Goal: Information Seeking & Learning: Learn about a topic

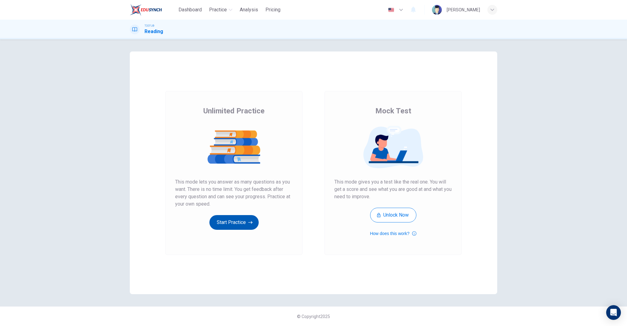
click at [228, 220] on button "Start Practice" at bounding box center [233, 222] width 49 height 15
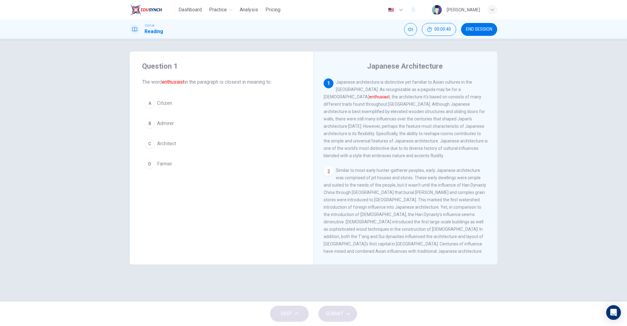
click at [175, 126] on button "B Admirer" at bounding box center [221, 123] width 159 height 15
click at [346, 313] on icon "button" at bounding box center [348, 314] width 4 height 4
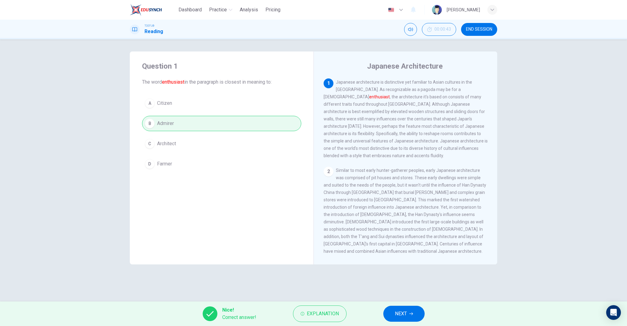
click at [398, 314] on span "NEXT" at bounding box center [401, 313] width 12 height 9
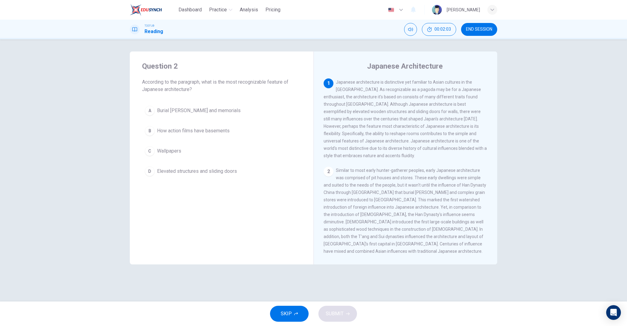
click at [373, 156] on div "1 Japanese architecture is distinctive yet familiar to Asian cultures in the [G…" at bounding box center [410, 166] width 172 height 176
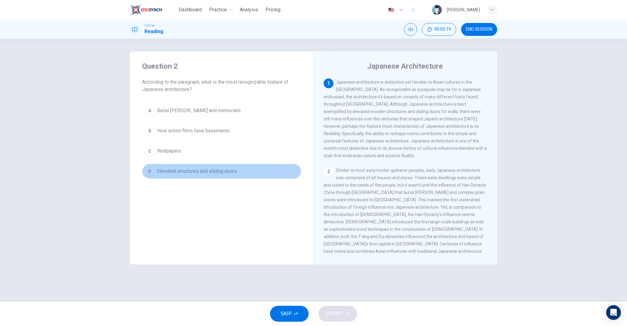
click at [227, 172] on span "Elevated structures and sliding doors" at bounding box center [197, 170] width 80 height 7
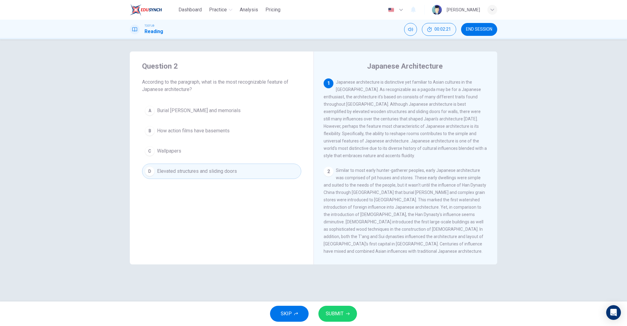
click at [345, 303] on div "SKIP SUBMIT" at bounding box center [313, 313] width 627 height 24
click at [346, 316] on button "SUBMIT" at bounding box center [337, 313] width 39 height 16
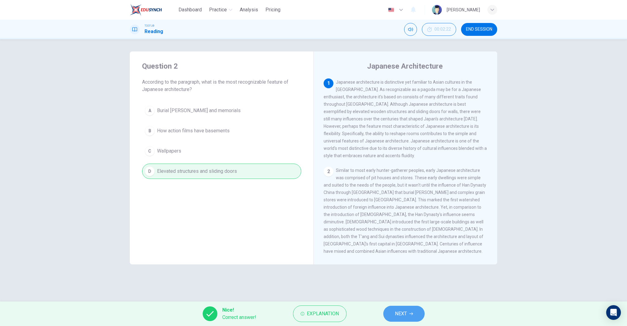
click at [406, 311] on span "NEXT" at bounding box center [401, 313] width 12 height 9
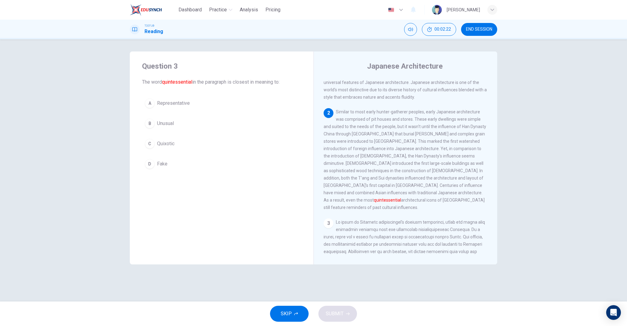
scroll to position [61, 0]
click at [180, 105] on span "Representative" at bounding box center [173, 102] width 33 height 7
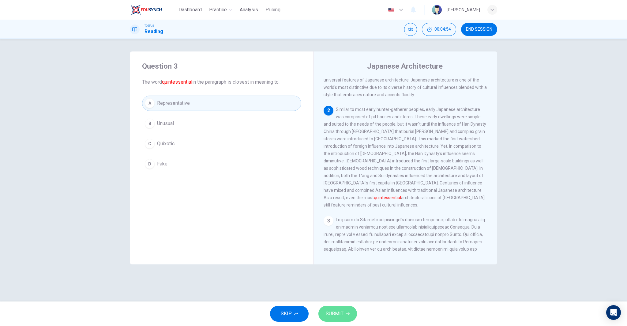
click at [346, 315] on button "SUBMIT" at bounding box center [337, 313] width 39 height 16
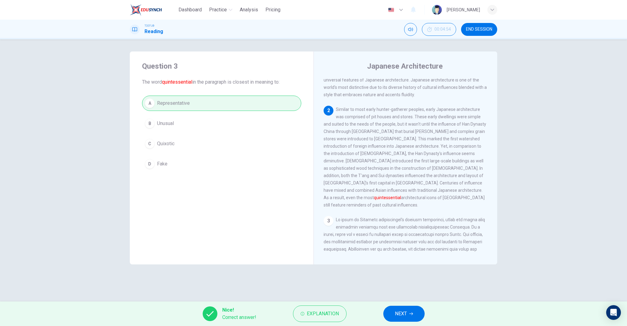
click at [408, 317] on button "NEXT" at bounding box center [403, 313] width 41 height 16
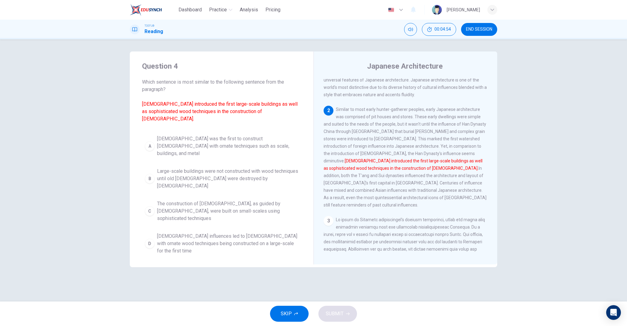
scroll to position [84, 0]
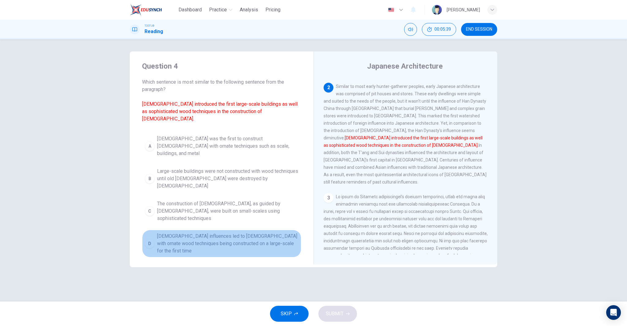
click at [205, 232] on span "[DEMOGRAPHIC_DATA] influences led to [DEMOGRAPHIC_DATA] with ornate wood techni…" at bounding box center [227, 243] width 141 height 22
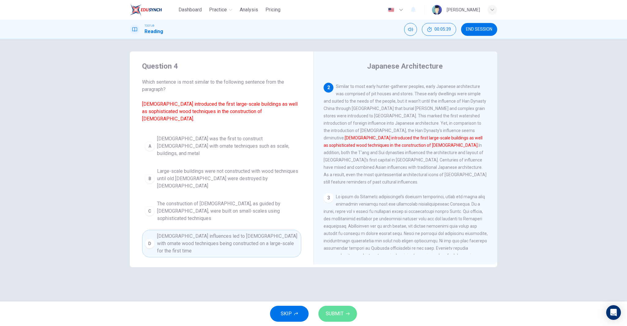
click at [342, 313] on span "SUBMIT" at bounding box center [335, 313] width 18 height 9
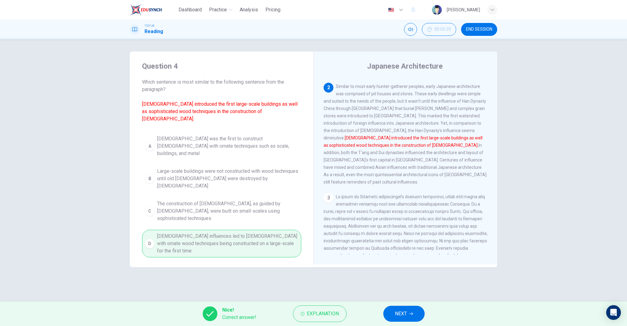
click at [404, 311] on span "NEXT" at bounding box center [401, 313] width 12 height 9
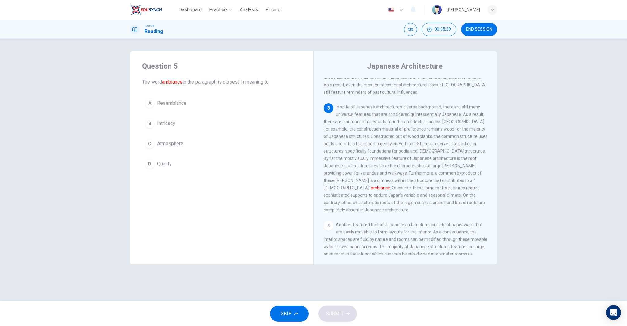
scroll to position [175, 0]
click at [172, 143] on span "Atmosphere" at bounding box center [170, 143] width 26 height 7
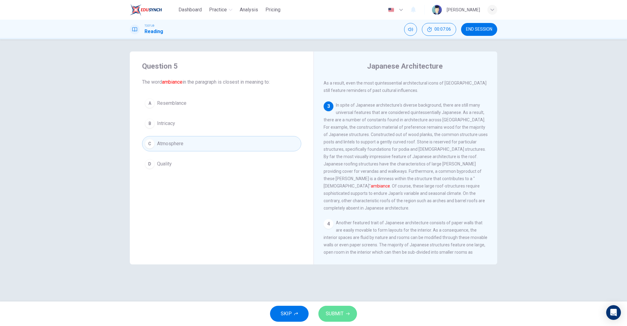
click at [332, 312] on span "SUBMIT" at bounding box center [335, 313] width 18 height 9
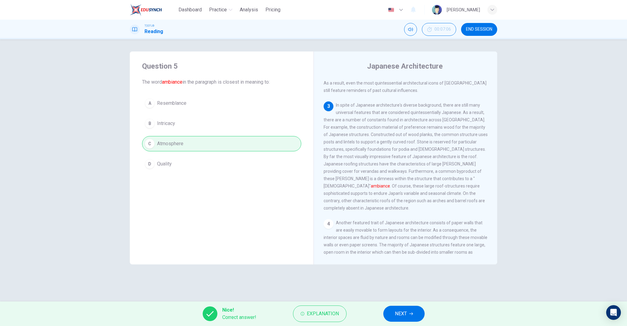
click at [389, 314] on button "NEXT" at bounding box center [403, 313] width 41 height 16
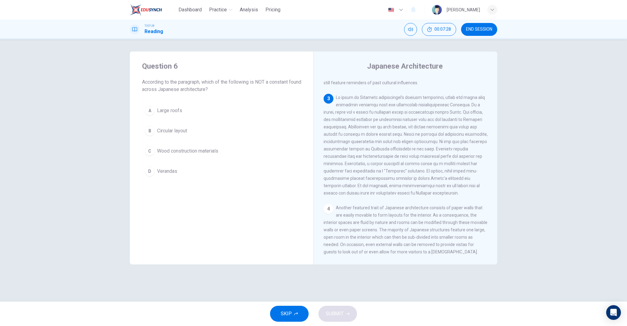
click at [230, 135] on button "B Circular layout" at bounding box center [221, 130] width 159 height 15
click at [344, 323] on div "SKIP SUBMIT" at bounding box center [313, 313] width 627 height 24
click at [343, 313] on span "SUBMIT" at bounding box center [335, 313] width 18 height 9
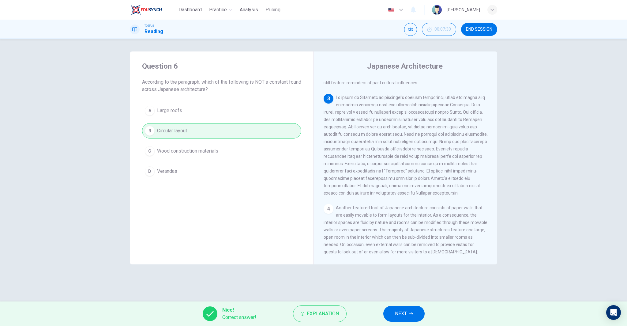
click at [416, 313] on button "NEXT" at bounding box center [403, 313] width 41 height 16
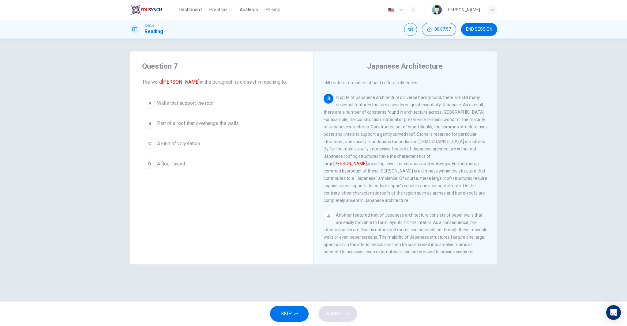
click at [238, 123] on span "Part of a roof that overhangs the walls" at bounding box center [198, 123] width 82 height 7
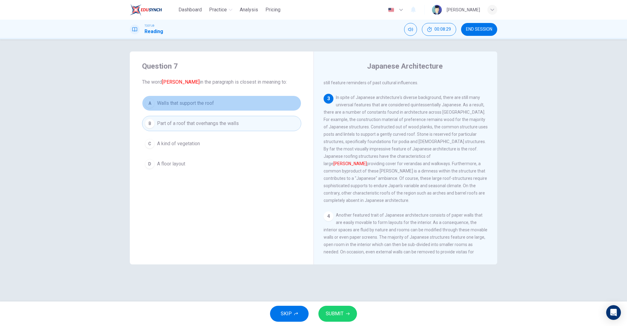
click at [183, 104] on span "Walls that support the roof" at bounding box center [185, 102] width 57 height 7
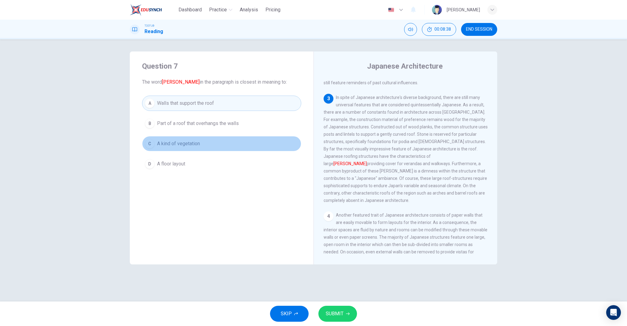
click at [208, 145] on button "C A kind of vegetation" at bounding box center [221, 143] width 159 height 15
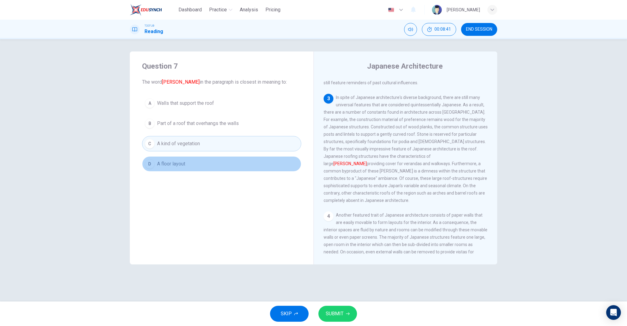
click at [203, 165] on button "D A floor layout" at bounding box center [221, 163] width 159 height 15
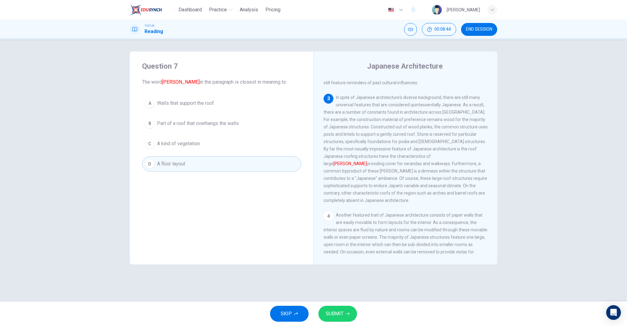
click at [344, 310] on button "SUBMIT" at bounding box center [337, 313] width 39 height 16
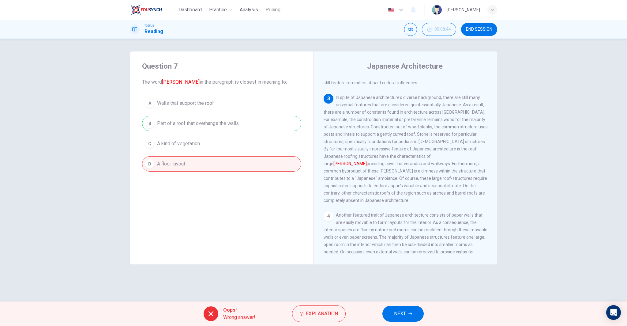
click at [399, 313] on span "NEXT" at bounding box center [400, 313] width 12 height 9
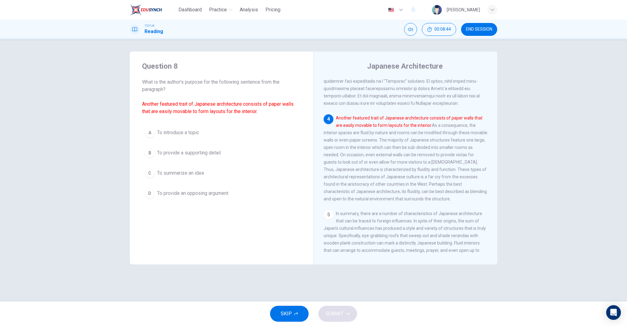
scroll to position [275, 0]
click at [200, 153] on span "To provide a supporting detail" at bounding box center [189, 152] width 64 height 7
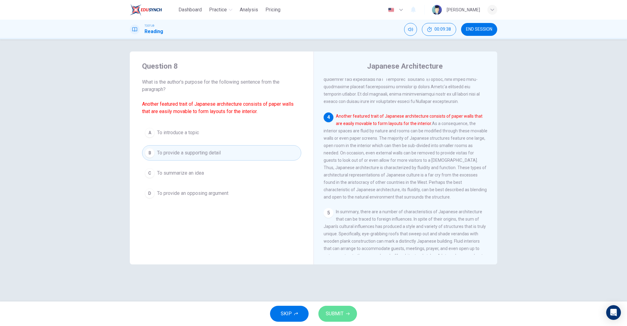
click at [339, 318] on button "SUBMIT" at bounding box center [337, 313] width 39 height 16
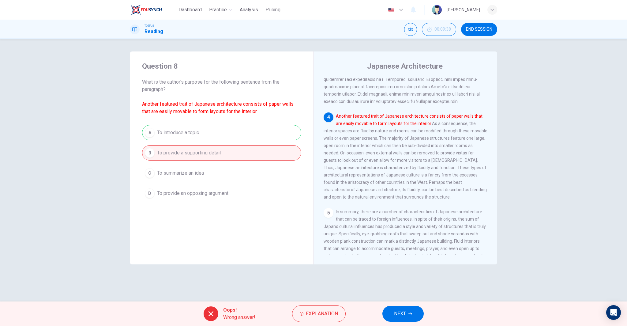
click at [415, 313] on button "NEXT" at bounding box center [402, 313] width 41 height 16
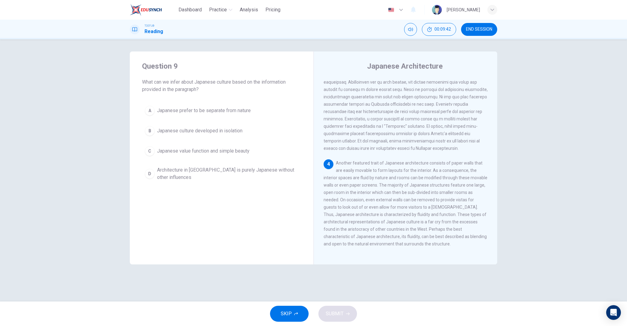
scroll to position [271, 0]
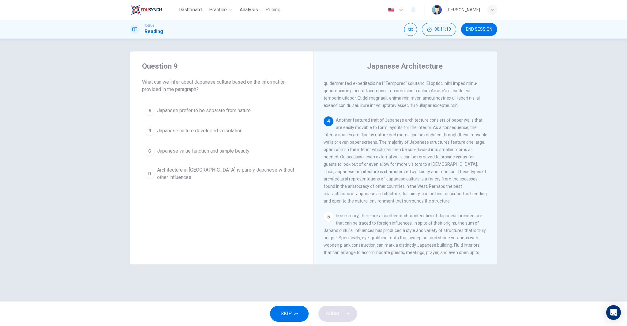
click at [244, 150] on span "Japanese value function and simple beauty" at bounding box center [203, 150] width 92 height 7
click at [345, 317] on button "SUBMIT" at bounding box center [337, 313] width 39 height 16
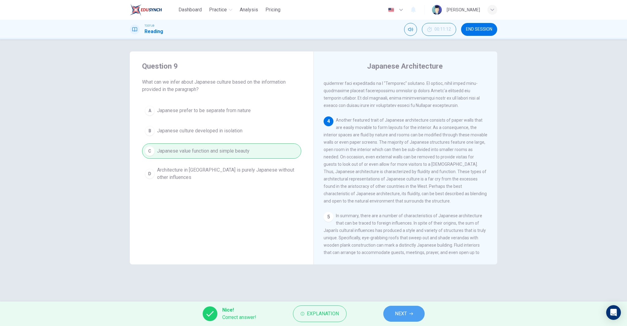
click at [402, 311] on span "NEXT" at bounding box center [401, 313] width 12 height 9
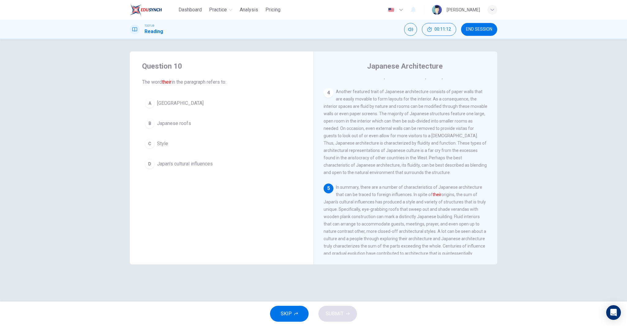
scroll to position [305, 0]
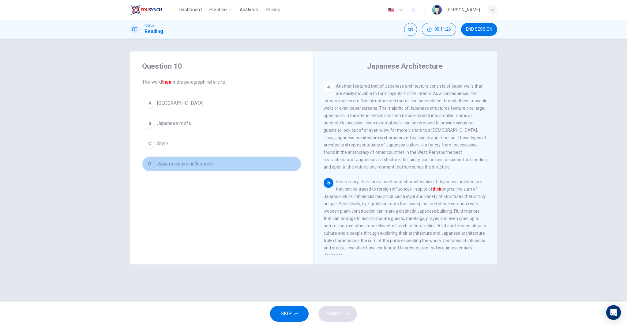
click at [212, 164] on span "Japan's cultural influences" at bounding box center [185, 163] width 56 height 7
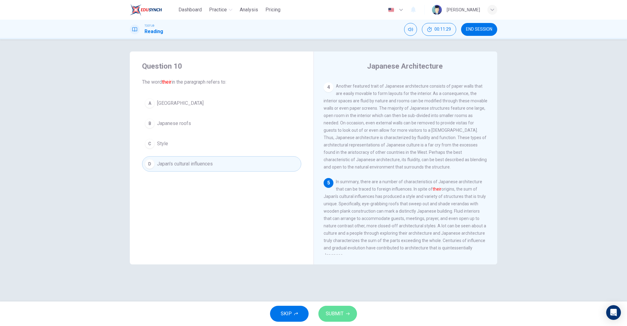
click at [332, 311] on span "SUBMIT" at bounding box center [335, 313] width 18 height 9
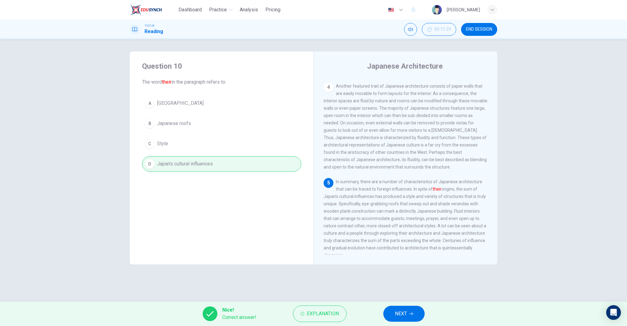
click at [415, 320] on button "NEXT" at bounding box center [403, 313] width 41 height 16
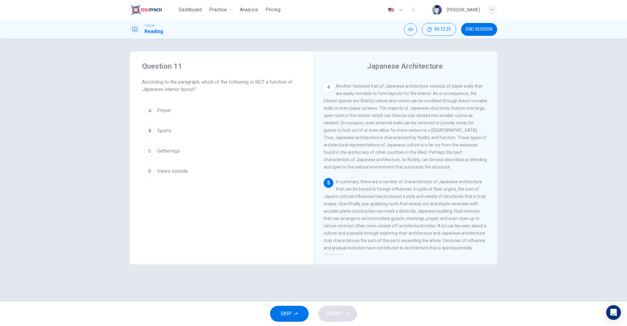
click at [204, 128] on button "B Sports" at bounding box center [221, 130] width 159 height 15
click at [338, 314] on span "SUBMIT" at bounding box center [335, 313] width 18 height 9
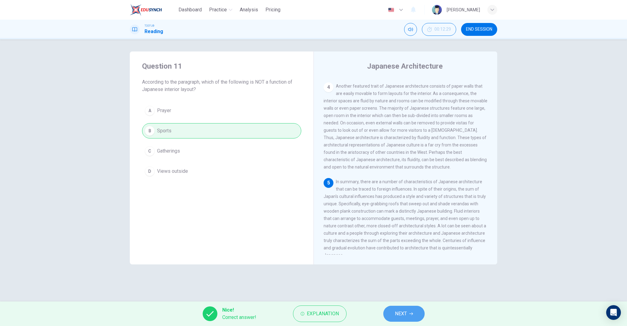
click at [414, 310] on button "NEXT" at bounding box center [403, 313] width 41 height 16
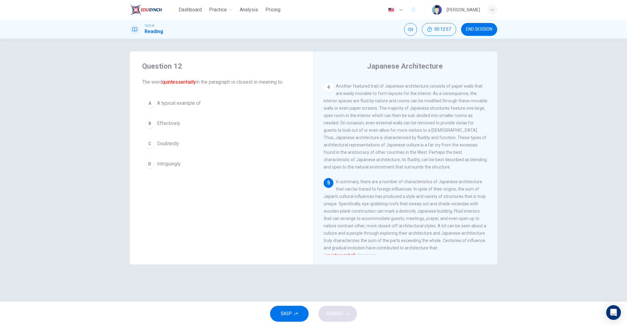
click at [211, 104] on button "A A typical example of" at bounding box center [221, 103] width 159 height 15
click at [344, 315] on button "SUBMIT" at bounding box center [337, 313] width 39 height 16
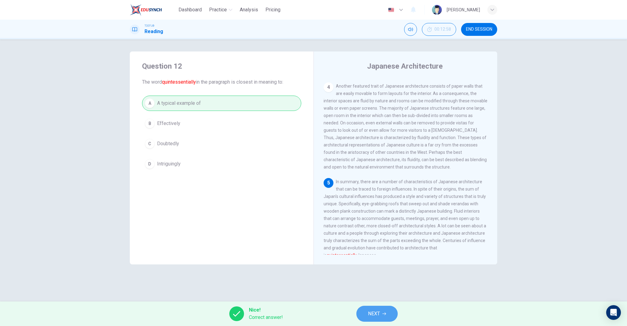
click at [385, 308] on button "NEXT" at bounding box center [376, 313] width 41 height 16
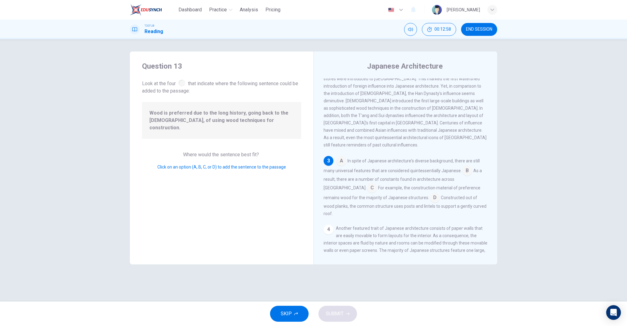
scroll to position [122, 0]
click at [464, 165] on input at bounding box center [467, 170] width 10 height 10
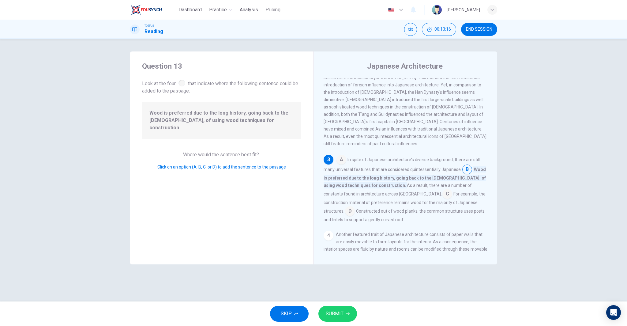
click at [465, 165] on input at bounding box center [467, 170] width 10 height 10
click at [355, 207] on input at bounding box center [350, 212] width 10 height 10
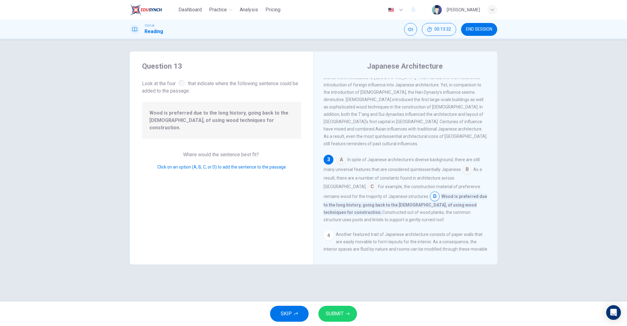
click at [330, 312] on span "SUBMIT" at bounding box center [335, 313] width 18 height 9
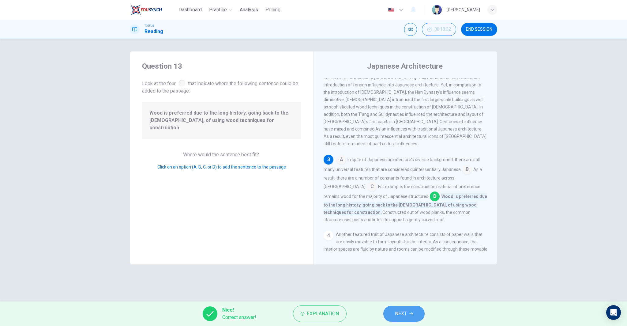
click at [393, 313] on button "NEXT" at bounding box center [403, 313] width 41 height 16
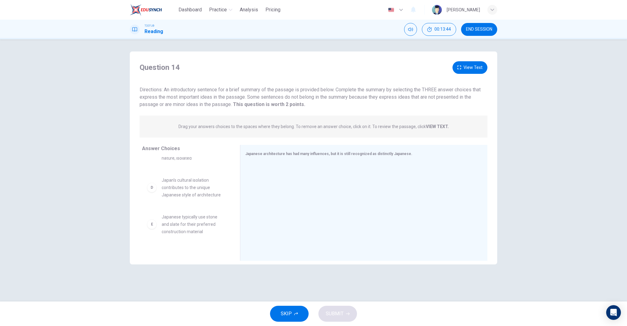
scroll to position [121, 0]
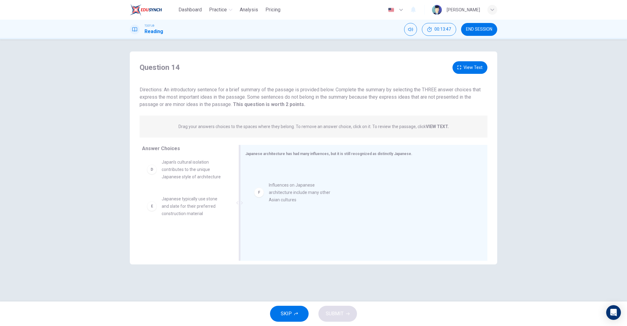
drag, startPoint x: 194, startPoint y: 234, endPoint x: 307, endPoint y: 191, distance: 120.6
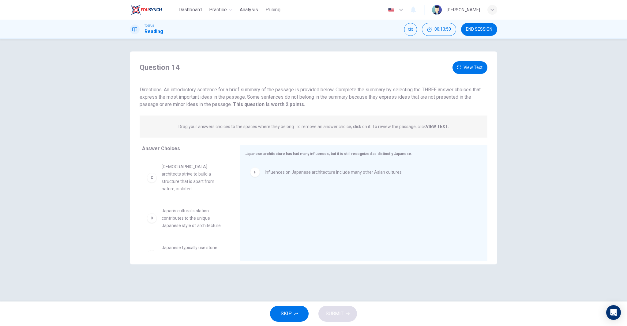
scroll to position [59, 0]
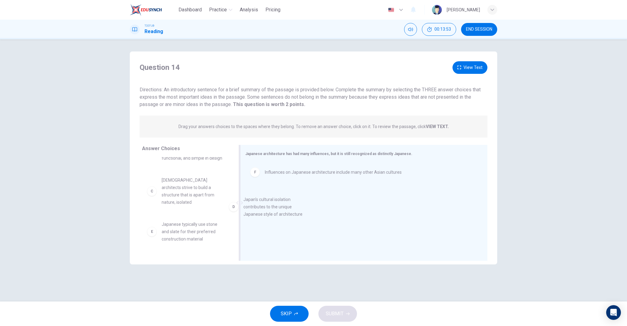
drag, startPoint x: 199, startPoint y: 223, endPoint x: 308, endPoint y: 196, distance: 112.1
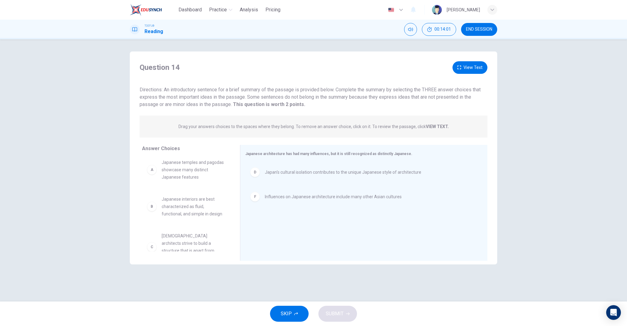
scroll to position [0, 0]
drag, startPoint x: 190, startPoint y: 202, endPoint x: 312, endPoint y: 206, distance: 121.6
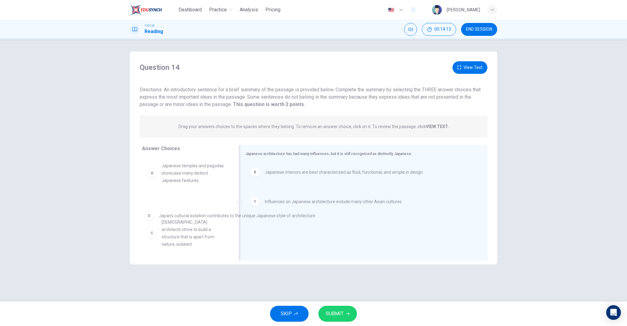
drag, startPoint x: 324, startPoint y: 199, endPoint x: 174, endPoint y: 225, distance: 152.4
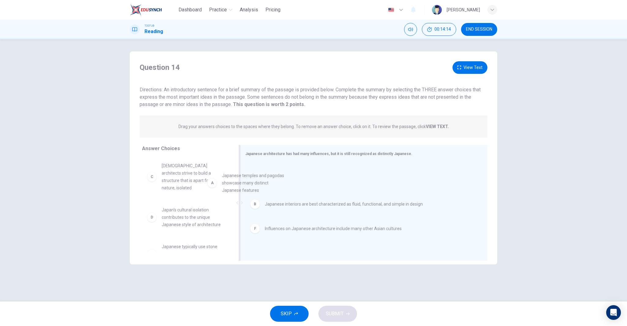
drag, startPoint x: 174, startPoint y: 175, endPoint x: 315, endPoint y: 193, distance: 142.5
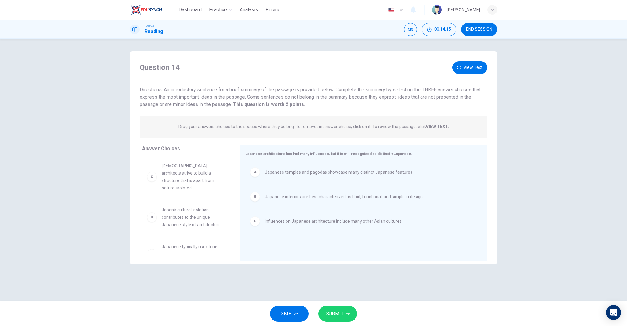
click at [343, 309] on button "SUBMIT" at bounding box center [337, 313] width 39 height 16
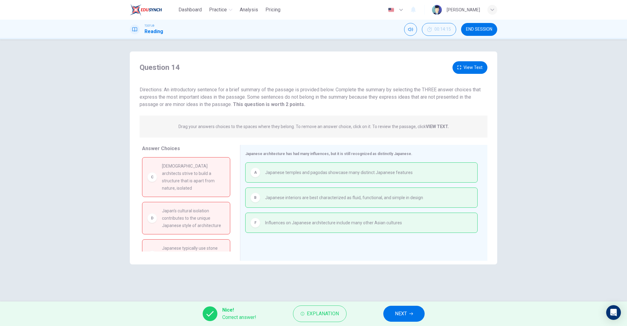
click at [401, 309] on span "NEXT" at bounding box center [401, 313] width 12 height 9
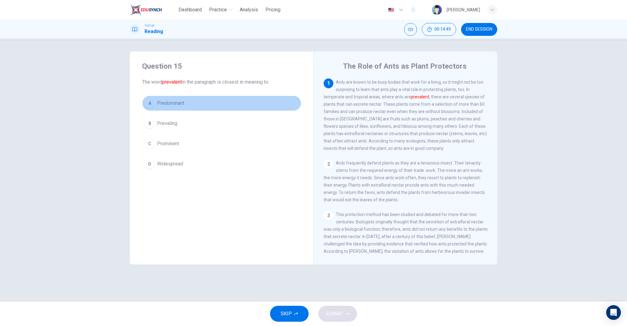
click at [187, 110] on button "A Predominant" at bounding box center [221, 103] width 159 height 15
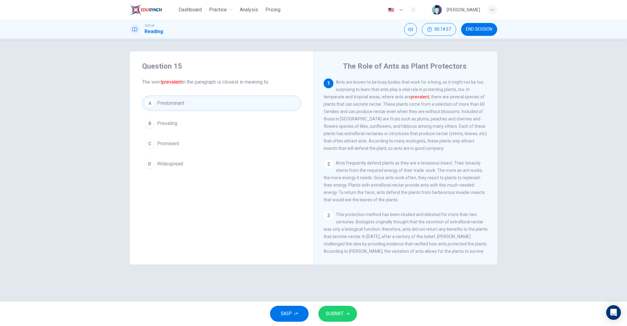
click at [348, 317] on button "SUBMIT" at bounding box center [337, 313] width 39 height 16
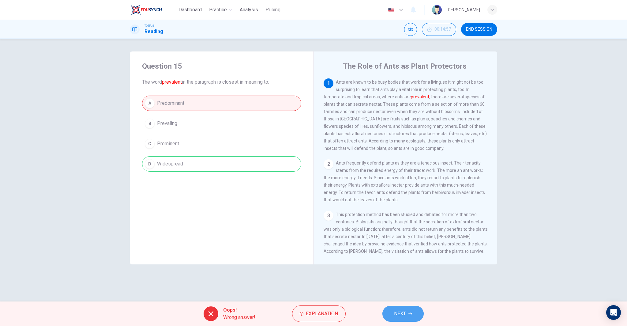
click at [400, 312] on span "NEXT" at bounding box center [400, 313] width 12 height 9
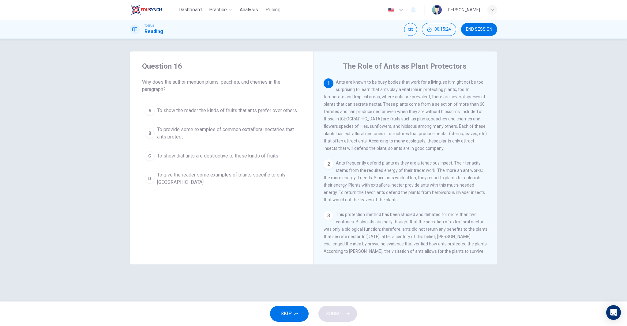
click at [261, 111] on span "To show the reader the kinds of fruits that ants prefer over others" at bounding box center [227, 110] width 140 height 7
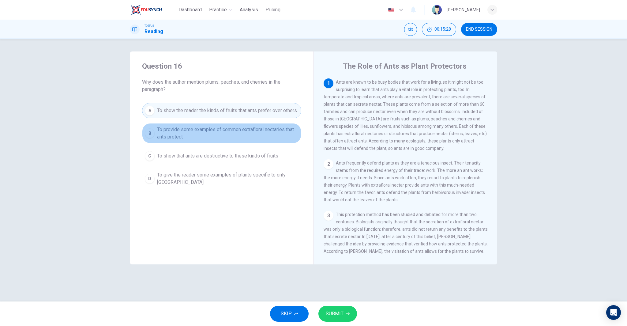
click at [222, 133] on span "To provide some examples of common extrafloral nectaries that ants protect" at bounding box center [227, 133] width 141 height 15
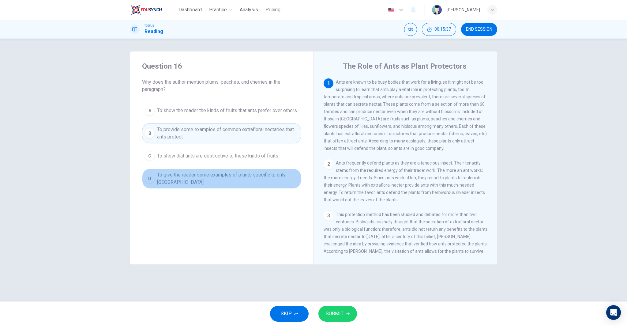
click at [242, 174] on span "To give the reader some examples of plants specific to only [GEOGRAPHIC_DATA]" at bounding box center [227, 178] width 141 height 15
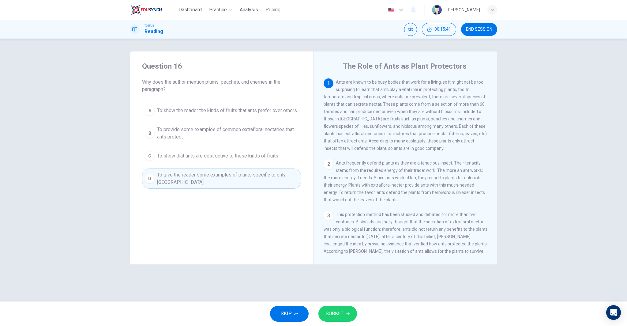
click at [343, 316] on span "SUBMIT" at bounding box center [335, 313] width 18 height 9
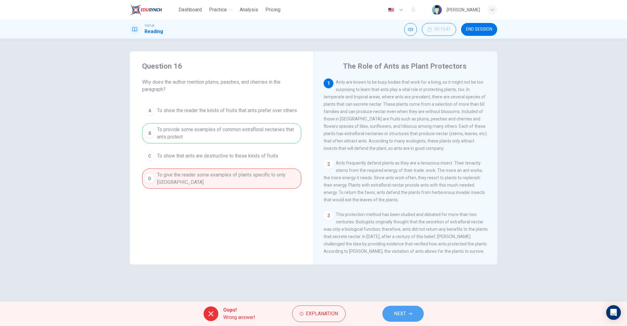
click at [411, 313] on icon "button" at bounding box center [410, 314] width 4 height 4
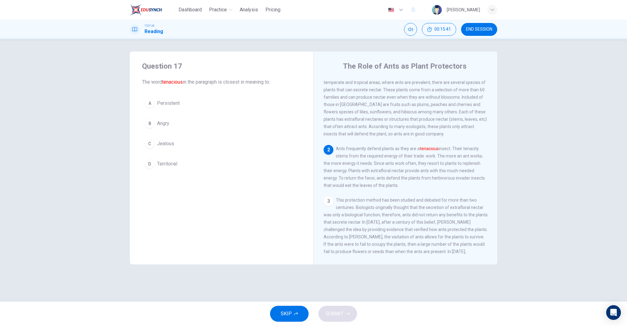
scroll to position [15, 0]
click at [192, 165] on button "D Territorial" at bounding box center [221, 163] width 159 height 15
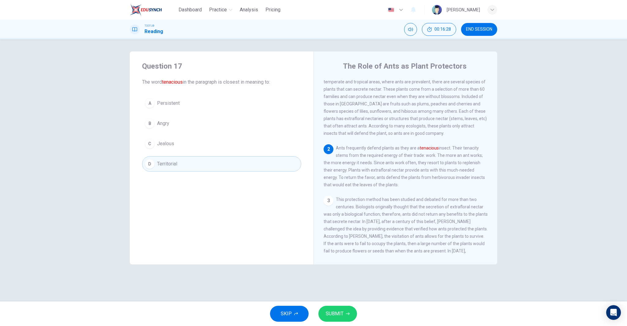
click at [338, 316] on span "SUBMIT" at bounding box center [335, 313] width 18 height 9
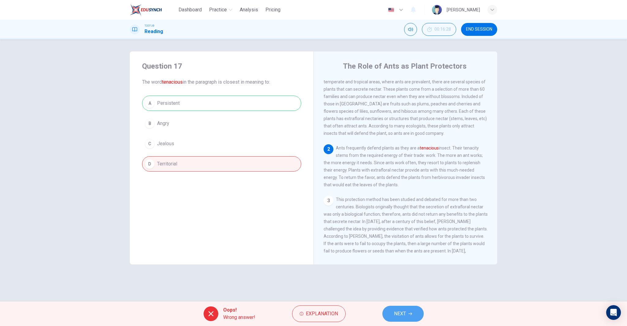
click at [396, 310] on span "NEXT" at bounding box center [400, 313] width 12 height 9
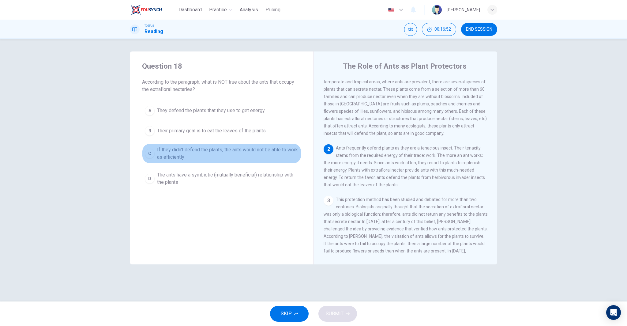
click at [196, 149] on span "If they didn't defend the plants, the ants would not be able to work as efficie…" at bounding box center [227, 153] width 141 height 15
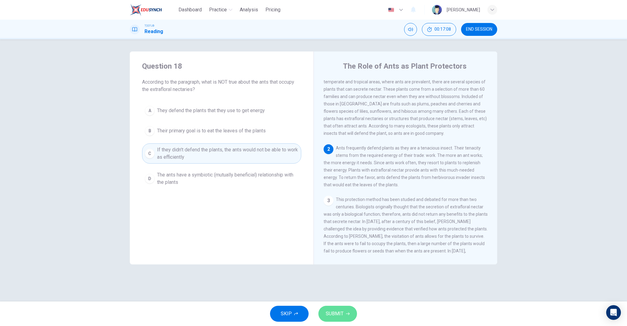
click at [333, 315] on span "SUBMIT" at bounding box center [335, 313] width 18 height 9
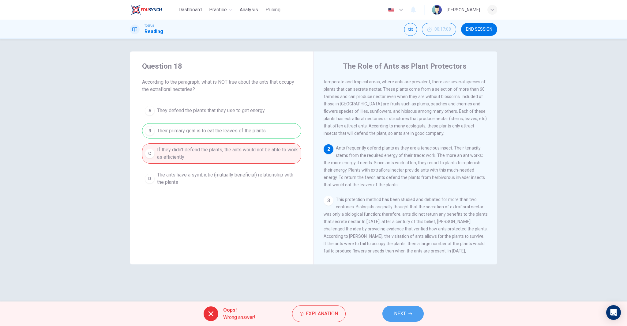
click at [387, 312] on button "NEXT" at bounding box center [402, 313] width 41 height 16
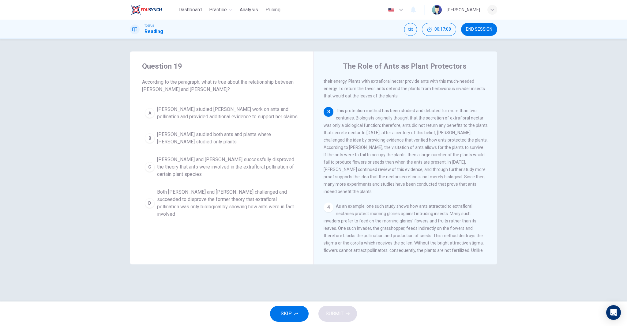
scroll to position [114, 0]
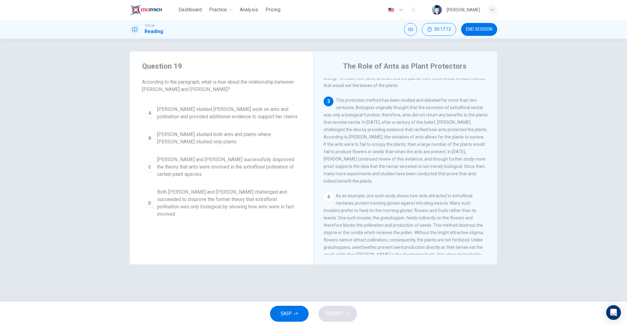
click at [472, 40] on div "Question 19 According to the paragraph, what is true about the relationship bet…" at bounding box center [313, 170] width 627 height 262
click at [483, 32] on button "END SESSION" at bounding box center [479, 29] width 36 height 13
